Goal: Communication & Community: Connect with others

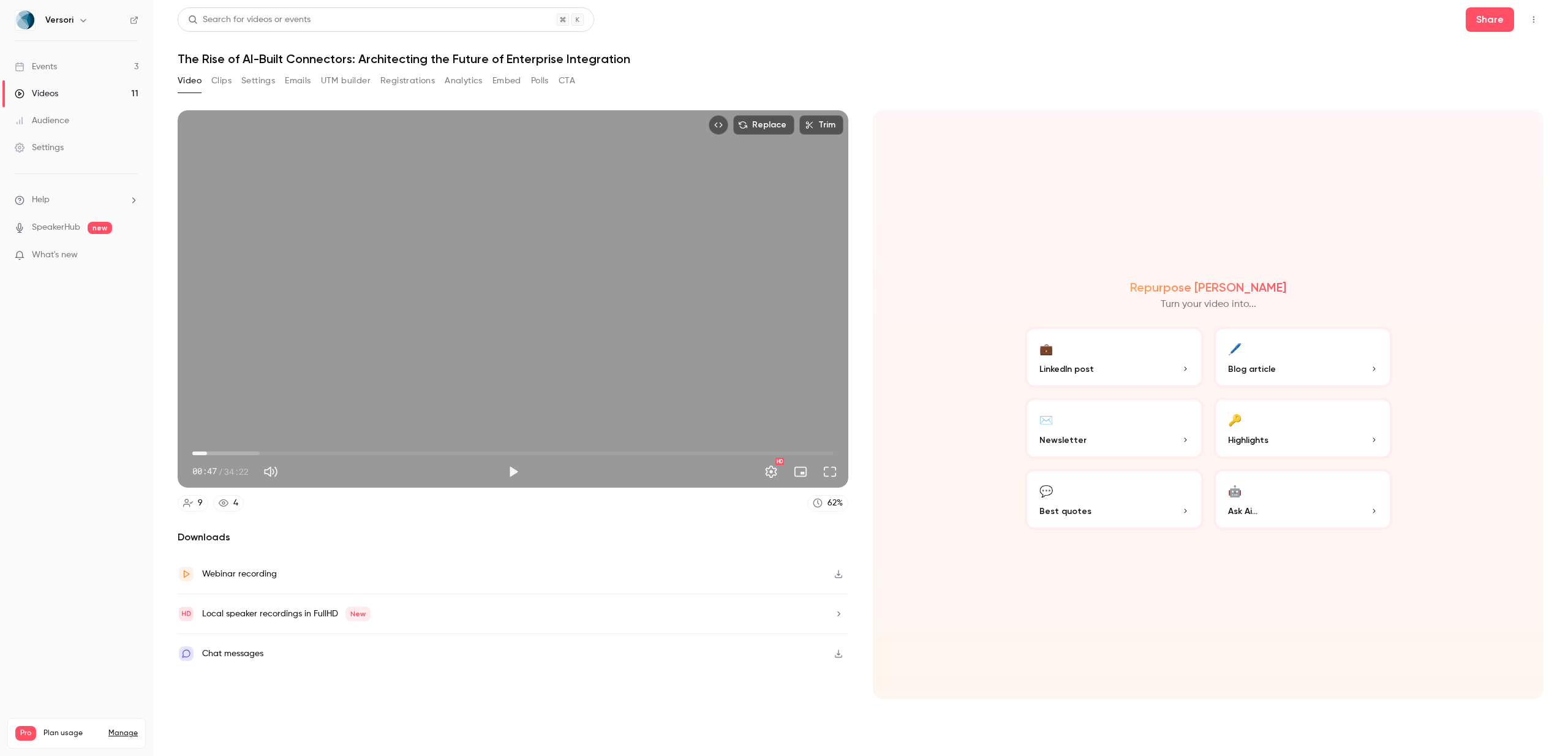
click at [55, 68] on div "Events" at bounding box center [36, 67] width 43 height 12
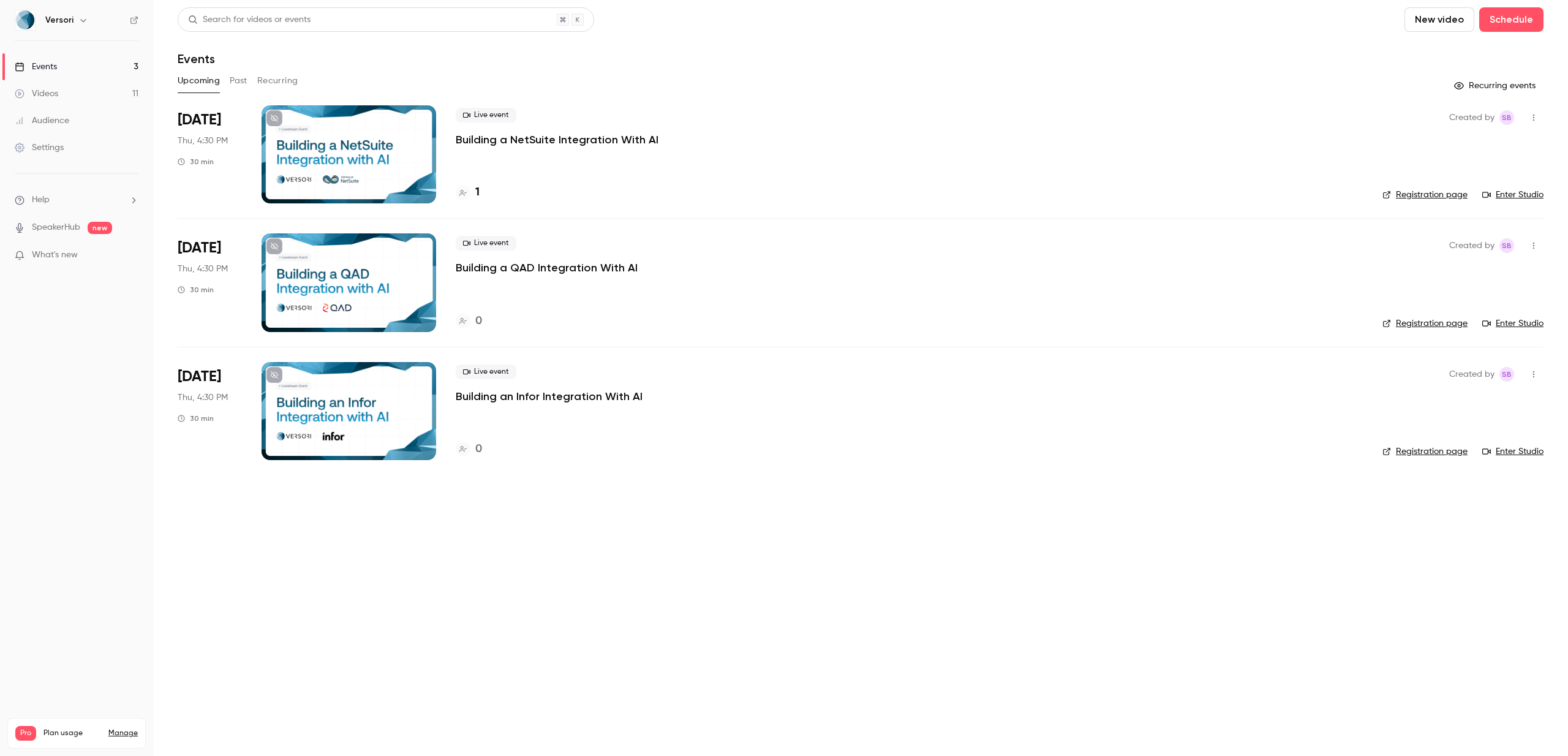
click at [1538, 114] on icon "button" at bounding box center [1534, 118] width 9 height 9
click at [1488, 177] on div "Invite to Studio" at bounding box center [1486, 181] width 93 height 12
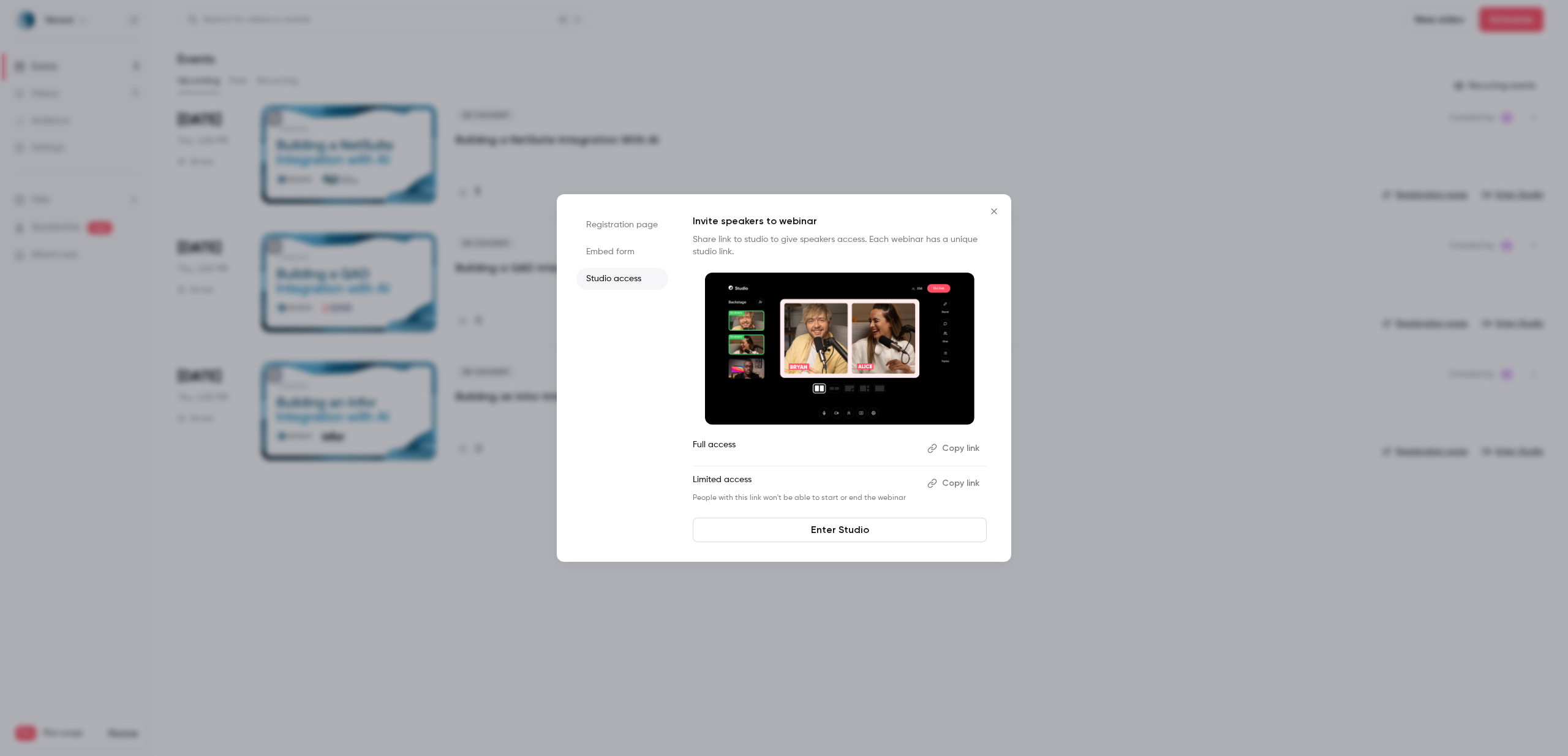
click at [951, 446] on button "Copy link" at bounding box center [954, 448] width 64 height 20
click at [583, 73] on div at bounding box center [784, 378] width 1568 height 756
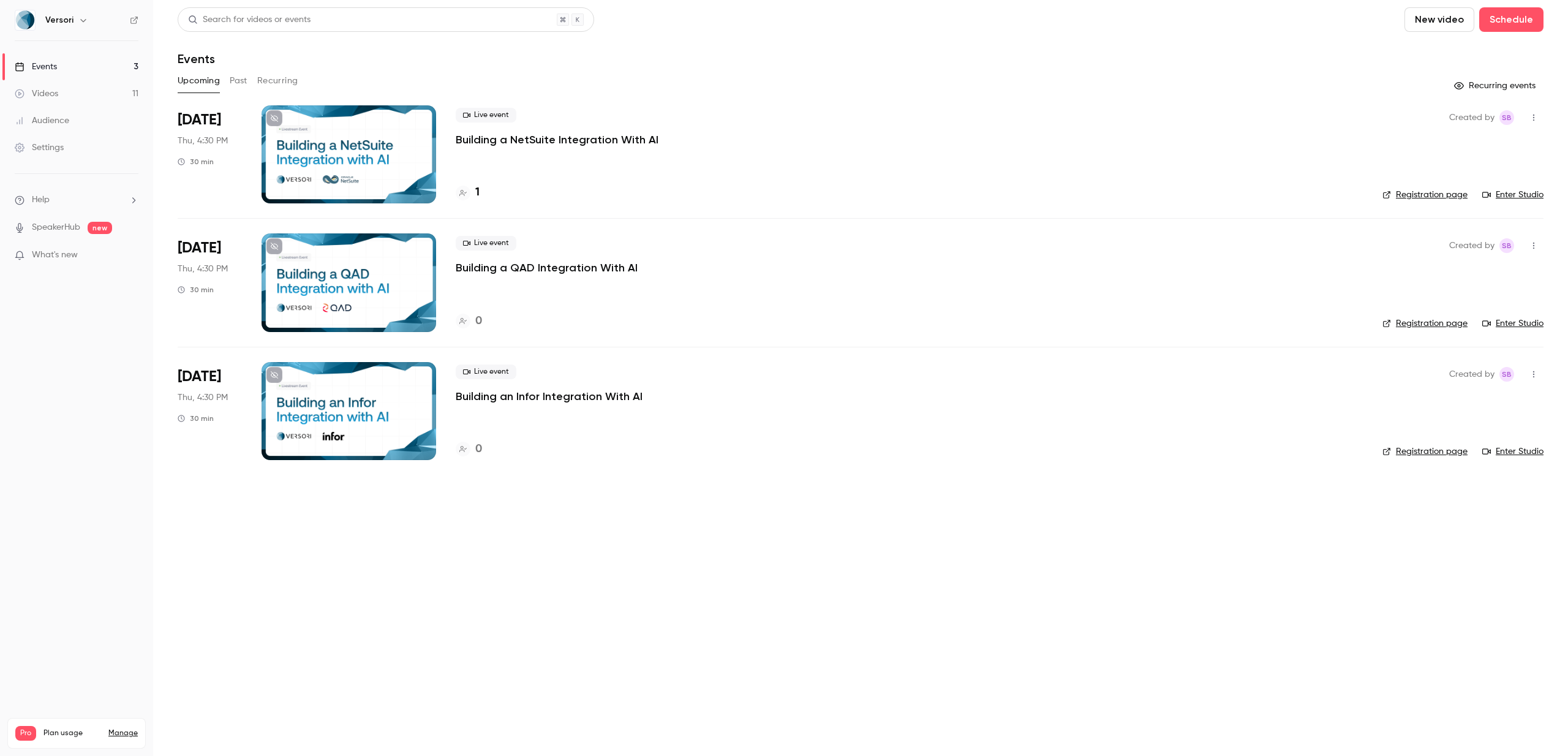
click at [1535, 244] on icon "button" at bounding box center [1534, 245] width 9 height 9
click at [1464, 305] on div "Invite to Studio" at bounding box center [1486, 309] width 93 height 12
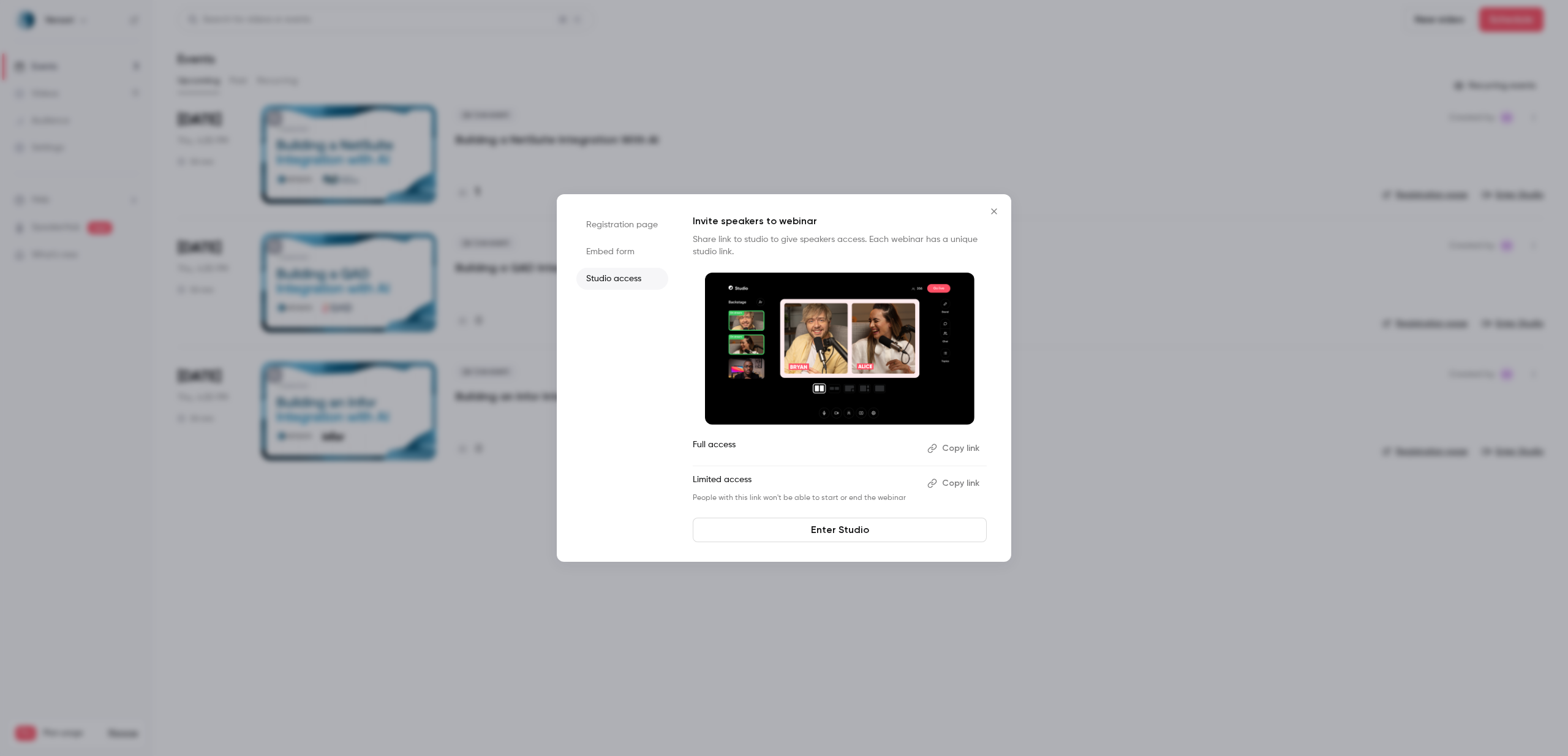
click at [954, 441] on button "Copy link" at bounding box center [954, 448] width 64 height 20
click at [301, 273] on div at bounding box center [784, 378] width 1568 height 756
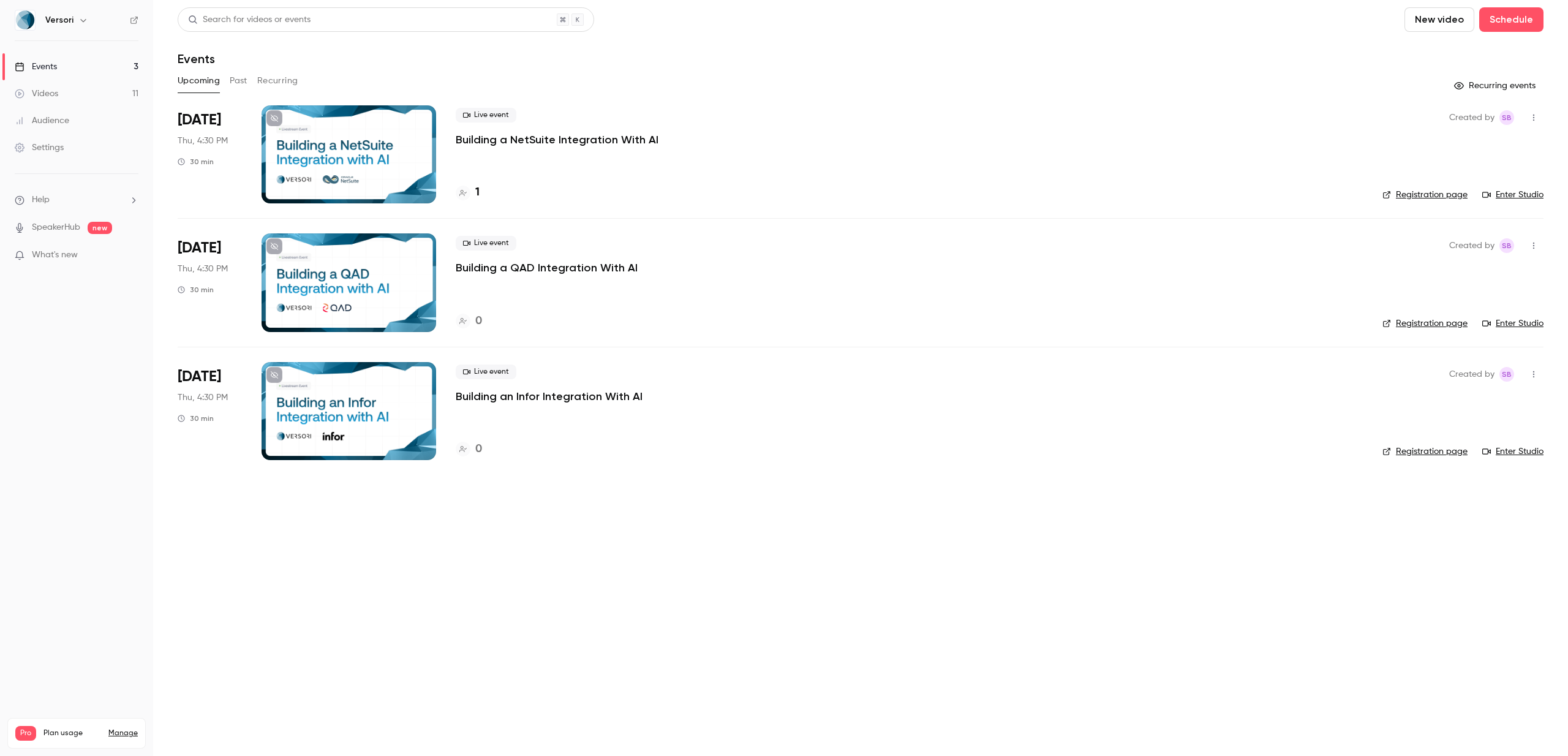
click at [1537, 373] on icon "button" at bounding box center [1534, 374] width 9 height 9
click at [1469, 434] on div "Invite to Studio" at bounding box center [1486, 438] width 93 height 12
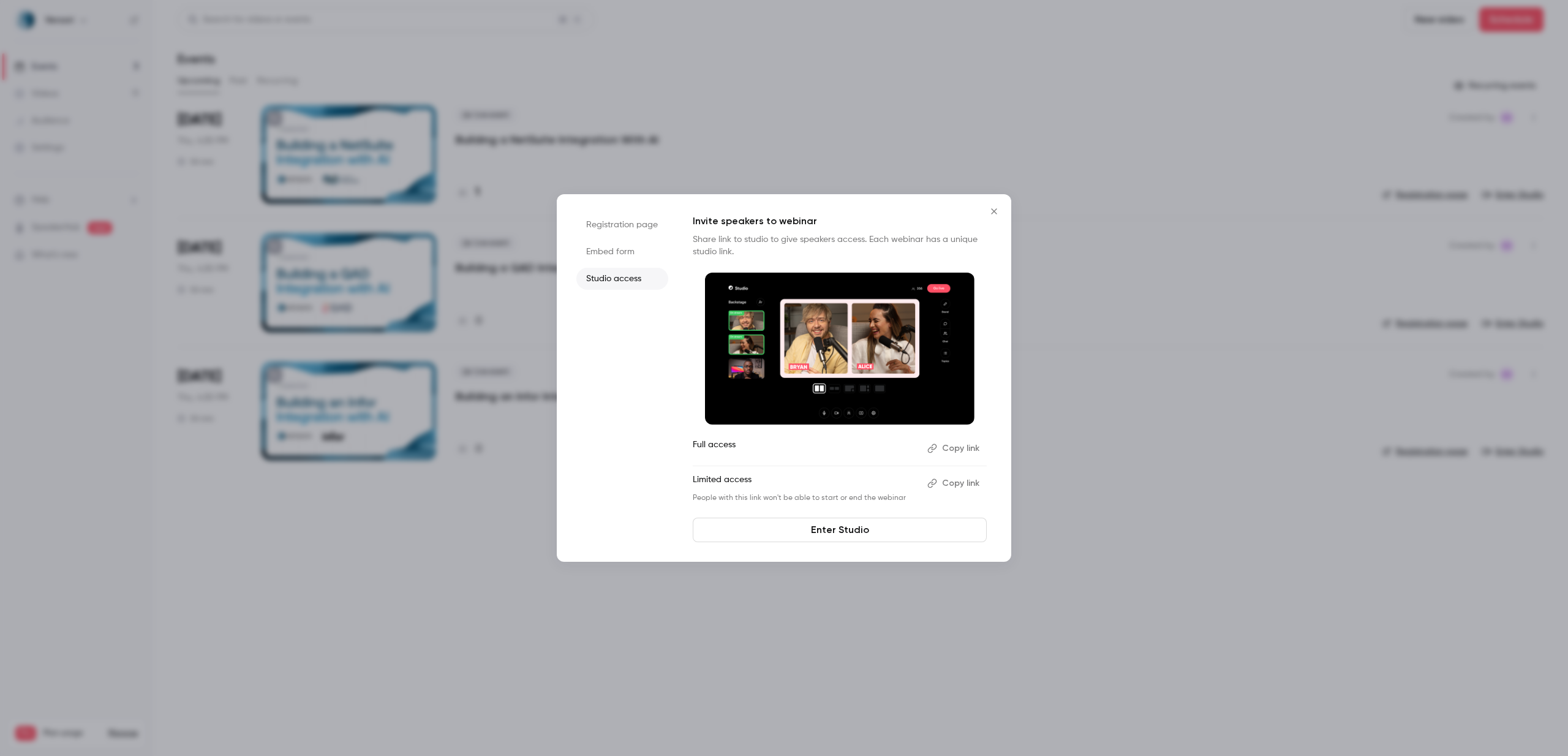
click at [947, 450] on button "Copy link" at bounding box center [954, 448] width 64 height 20
